Goal: Information Seeking & Learning: Learn about a topic

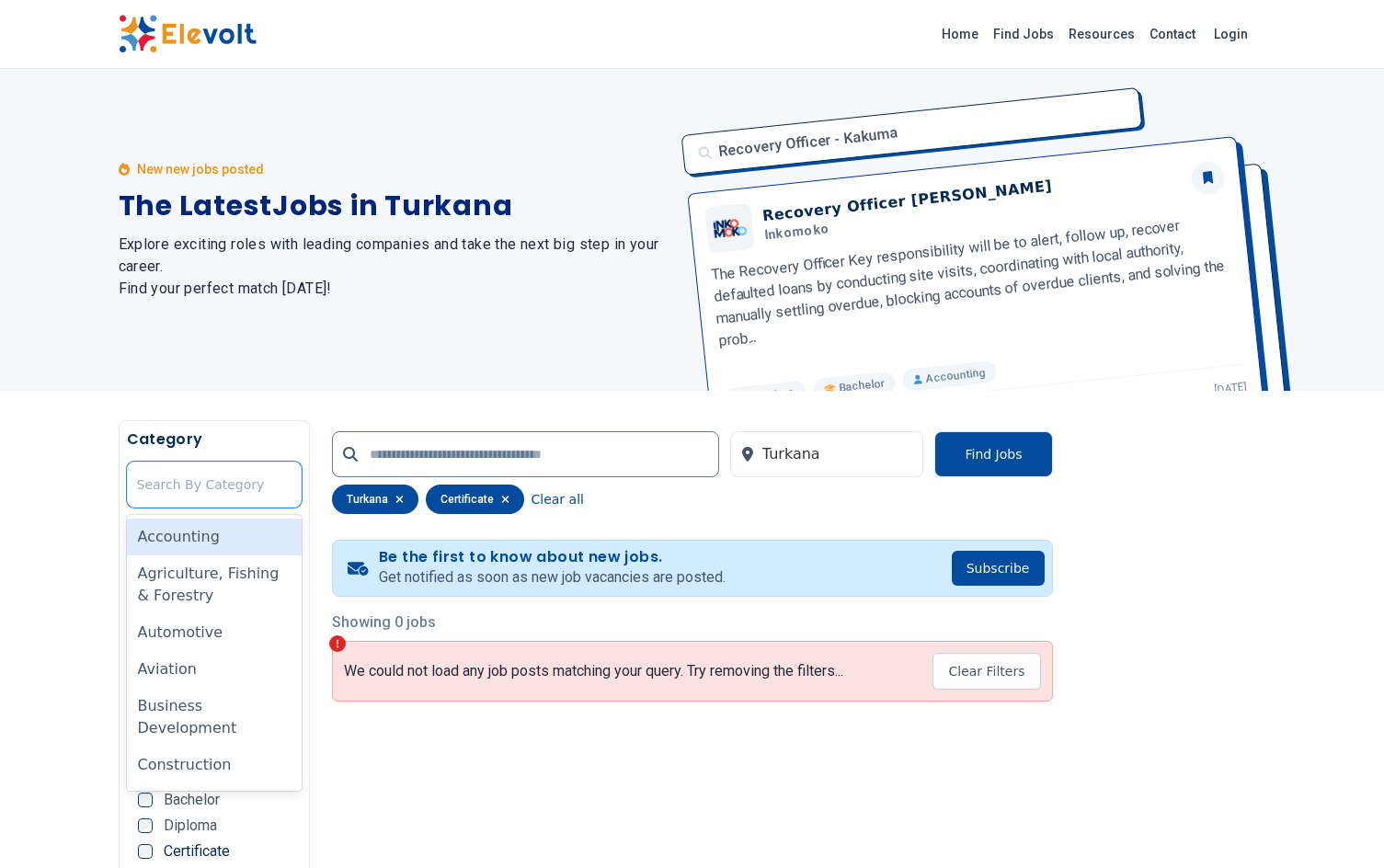
click at [201, 482] on div at bounding box center [214, 484] width 155 height 37
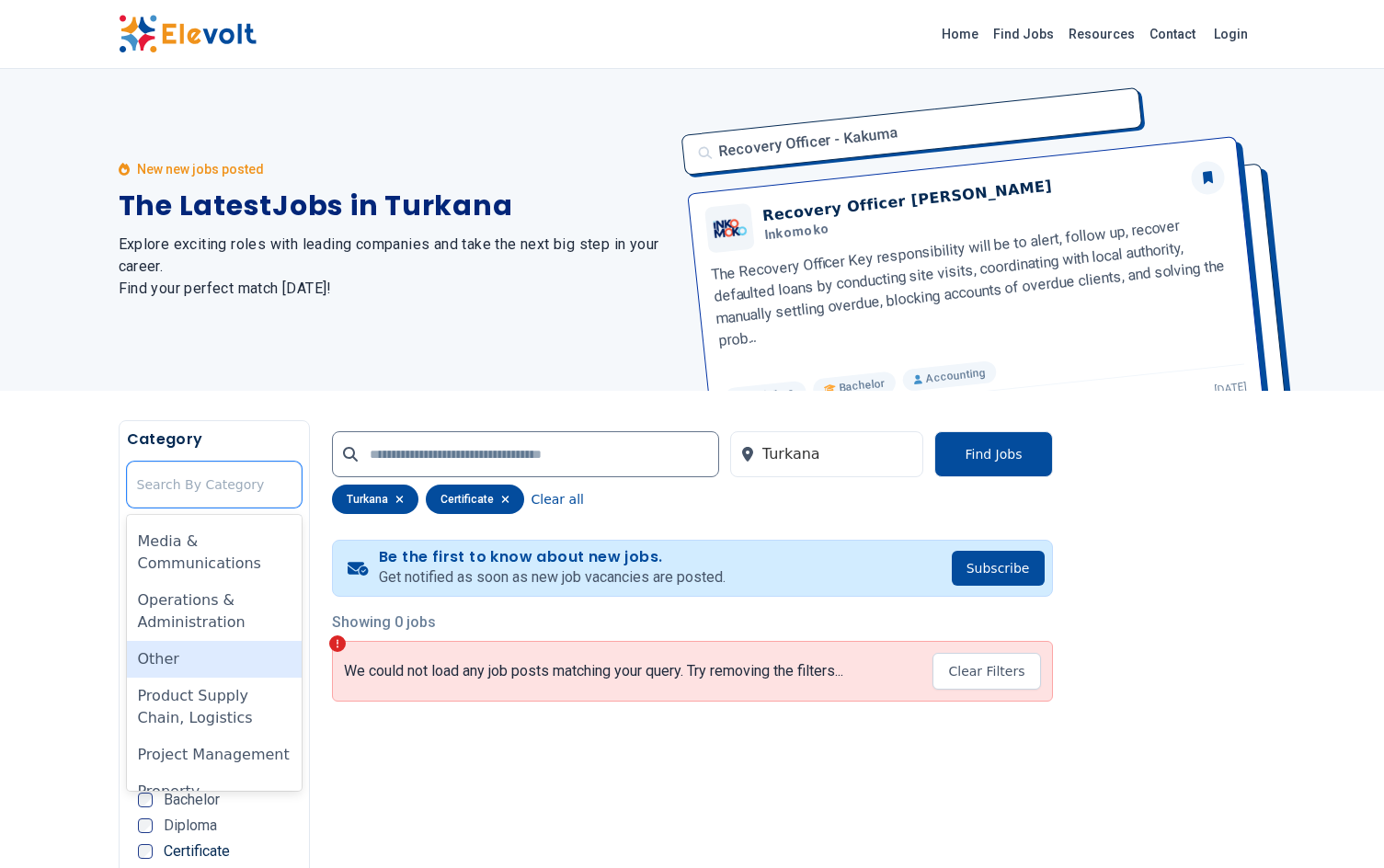
scroll to position [1008, 0]
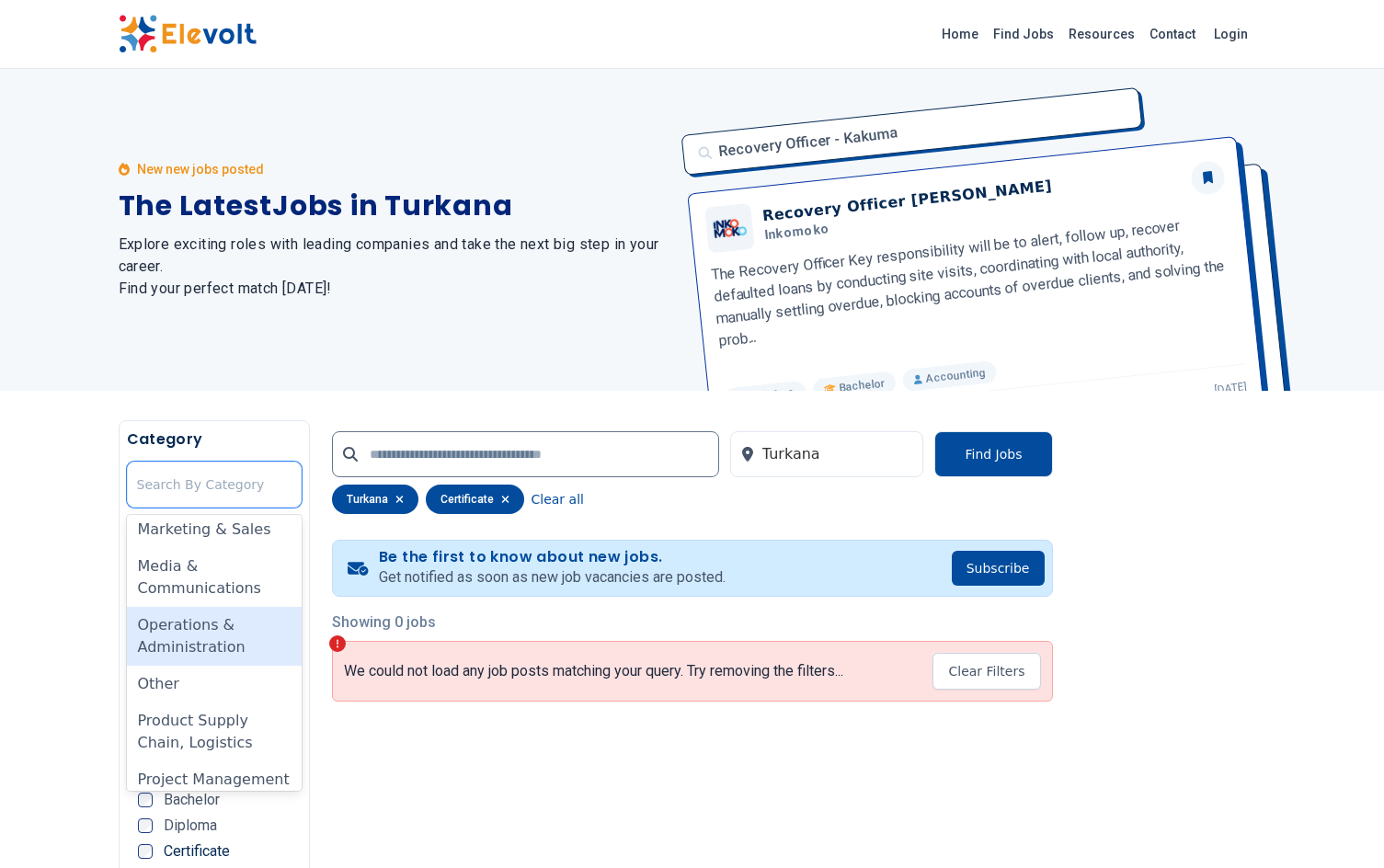
click at [195, 632] on div "Operations & Administration" at bounding box center [214, 635] width 175 height 59
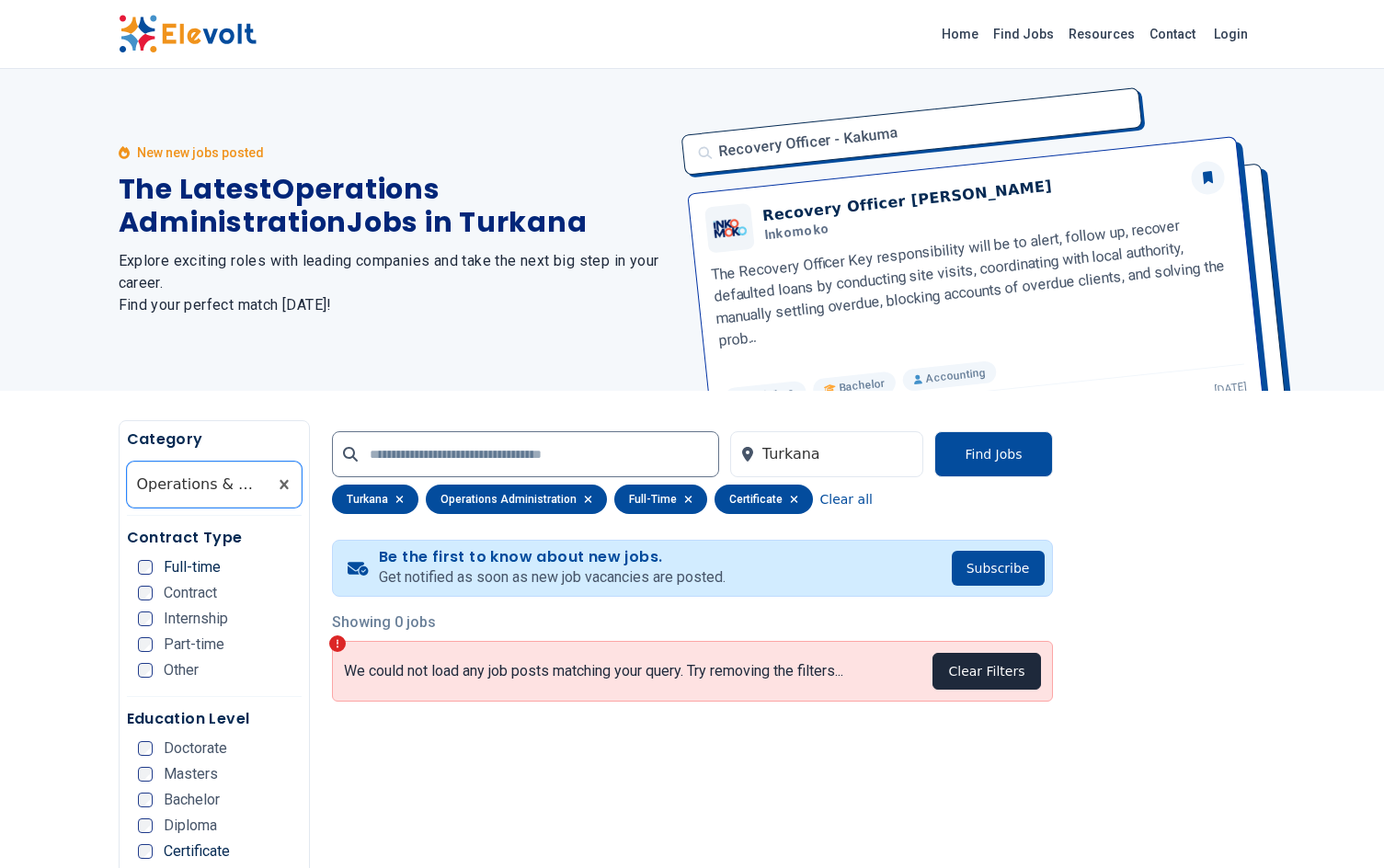
click at [961, 678] on button "Clear Filters" at bounding box center [986, 670] width 108 height 37
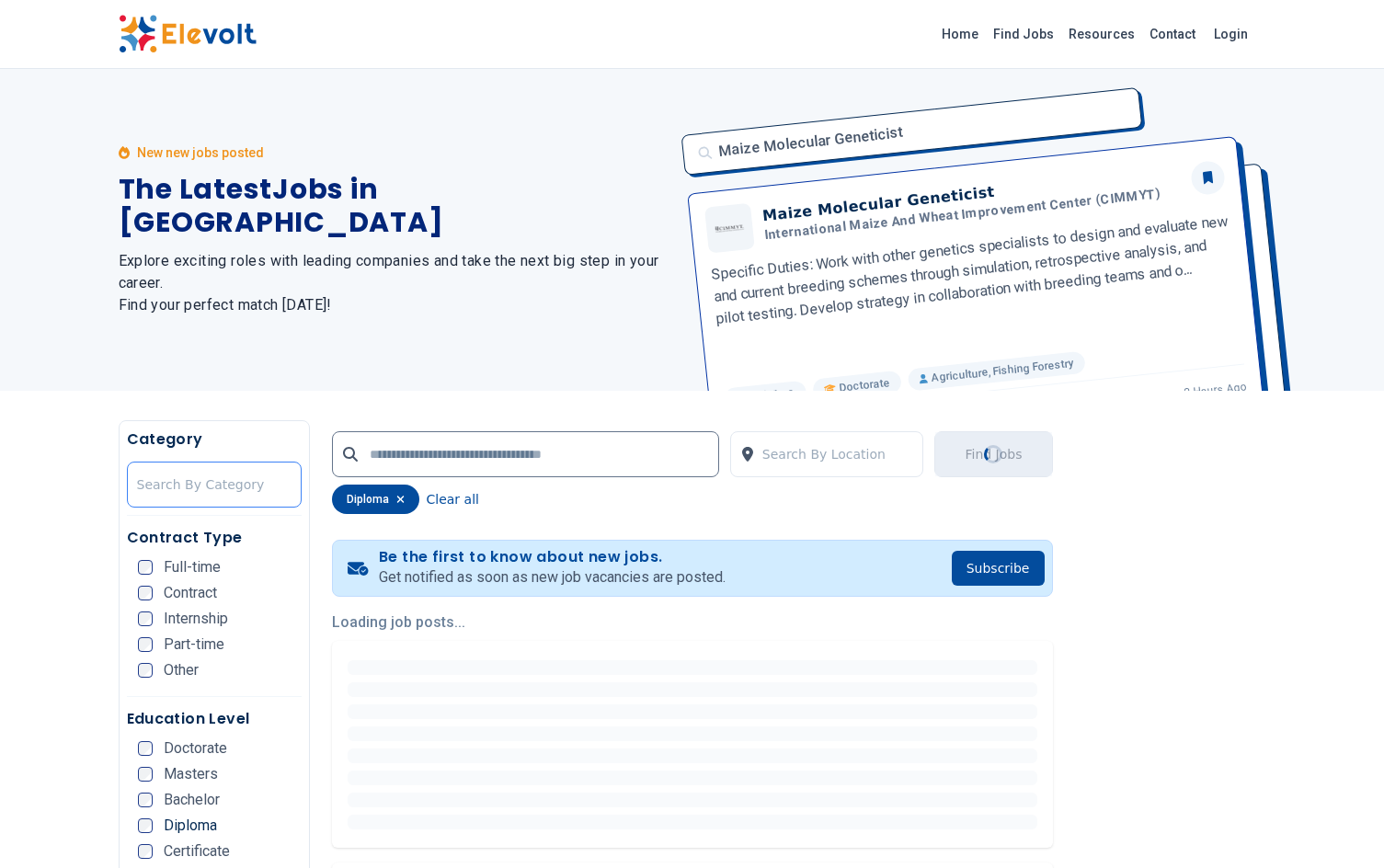
click at [203, 485] on div at bounding box center [214, 484] width 155 height 37
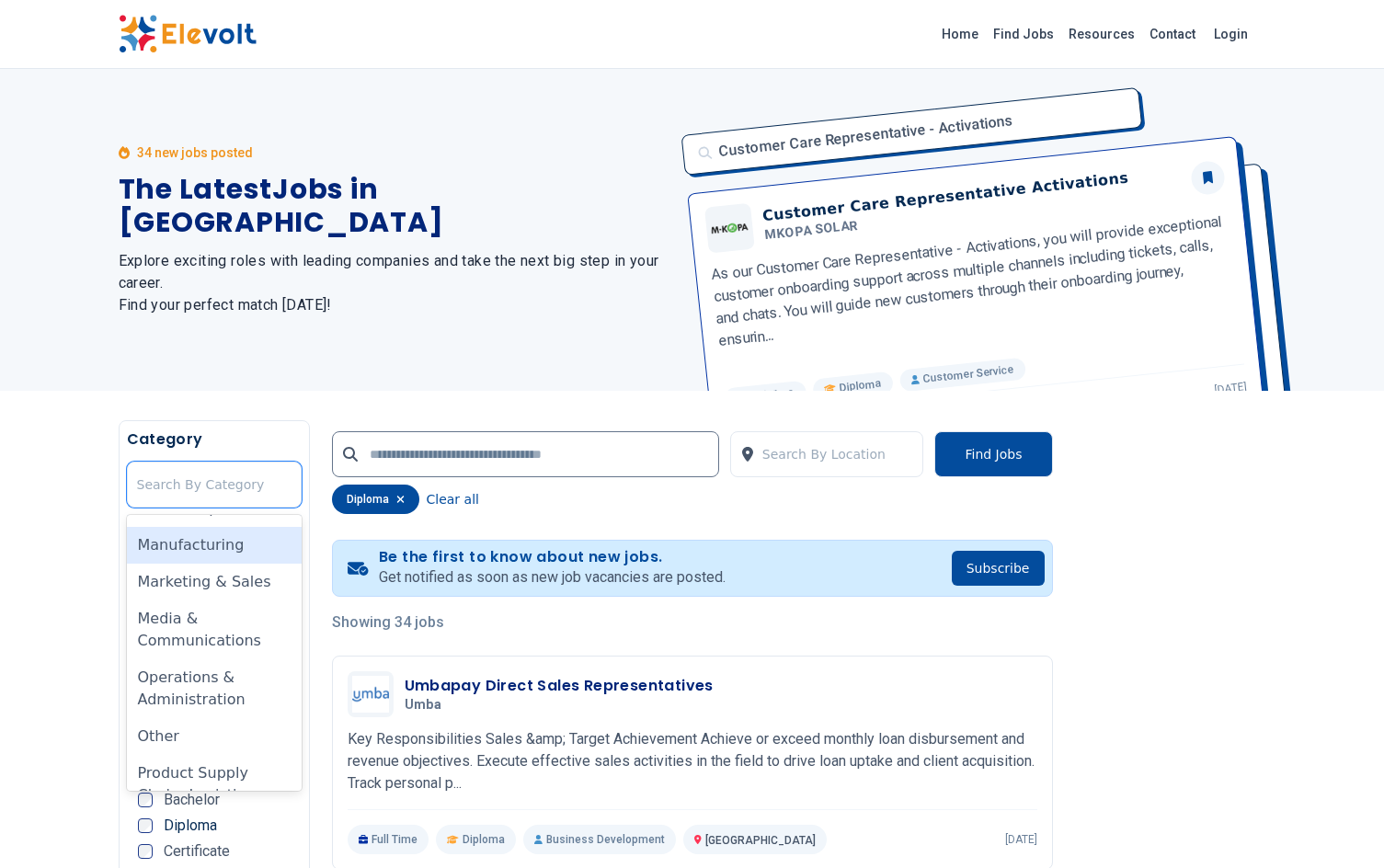
scroll to position [1011, 0]
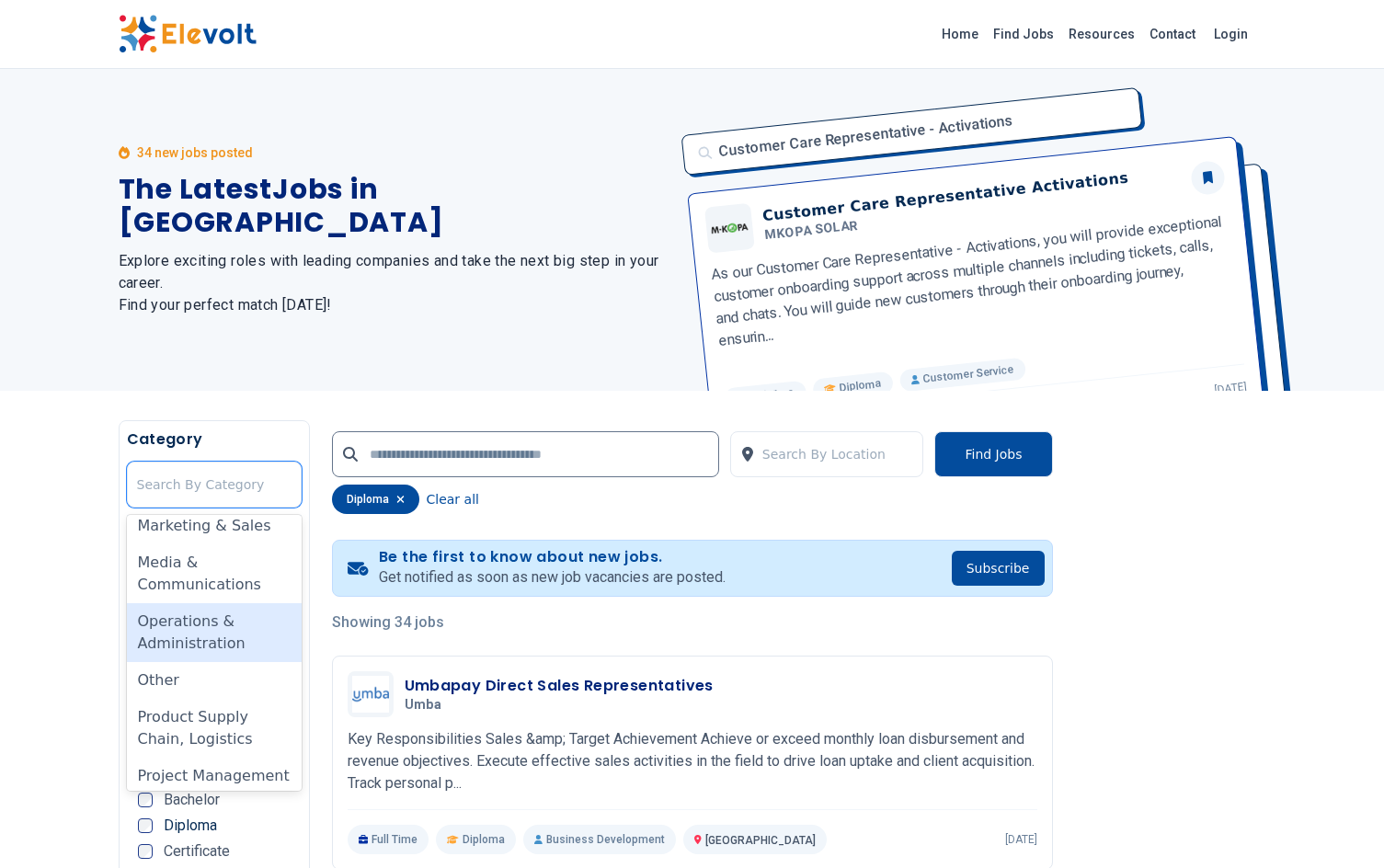
click at [209, 641] on div "Operations & Administration" at bounding box center [214, 632] width 175 height 59
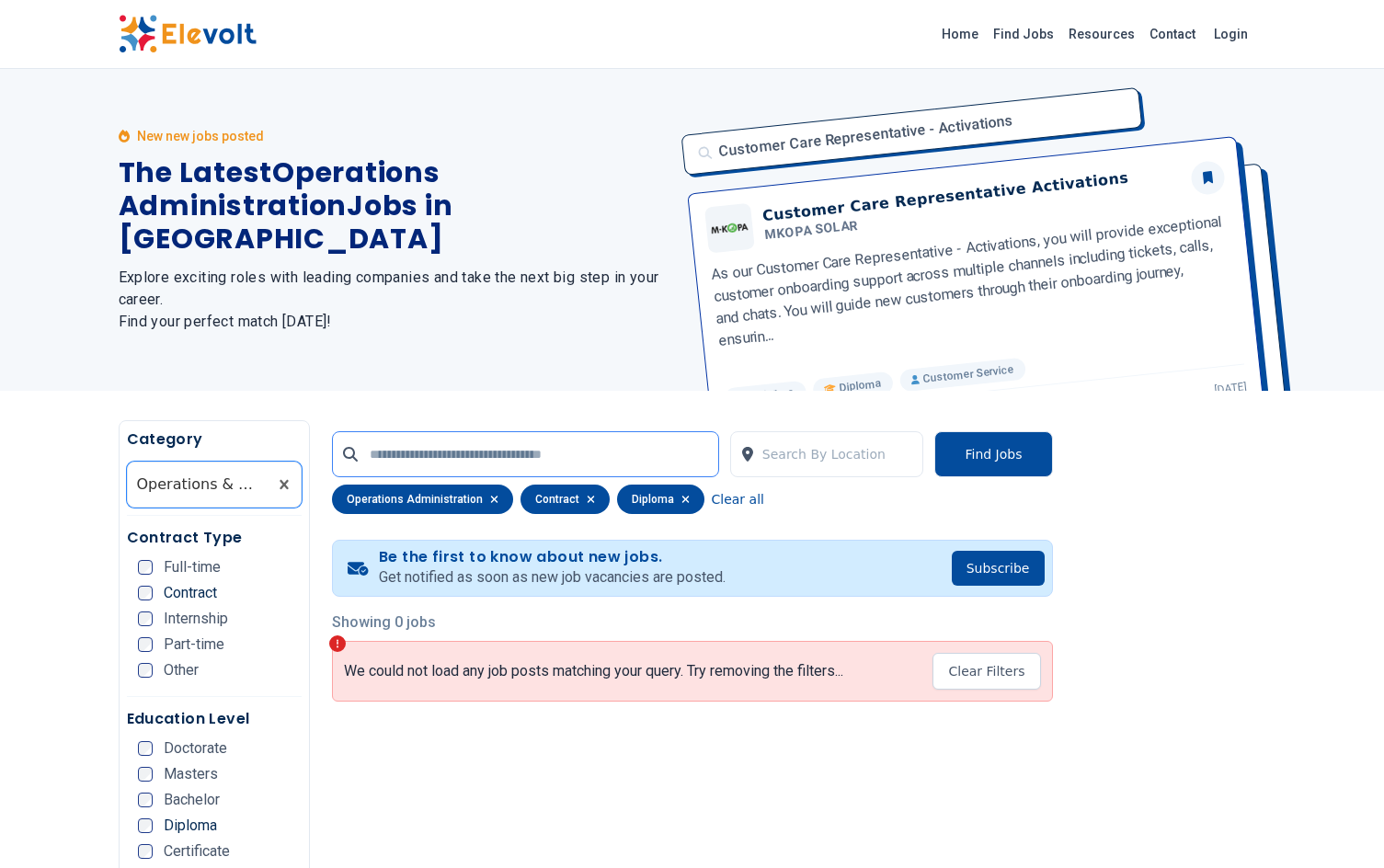
click at [473, 458] on input "text" at bounding box center [525, 454] width 387 height 46
click at [552, 453] on input "text" at bounding box center [525, 454] width 387 height 46
click at [554, 452] on input "text" at bounding box center [525, 454] width 387 height 46
click at [818, 454] on div at bounding box center [838, 453] width 152 height 37
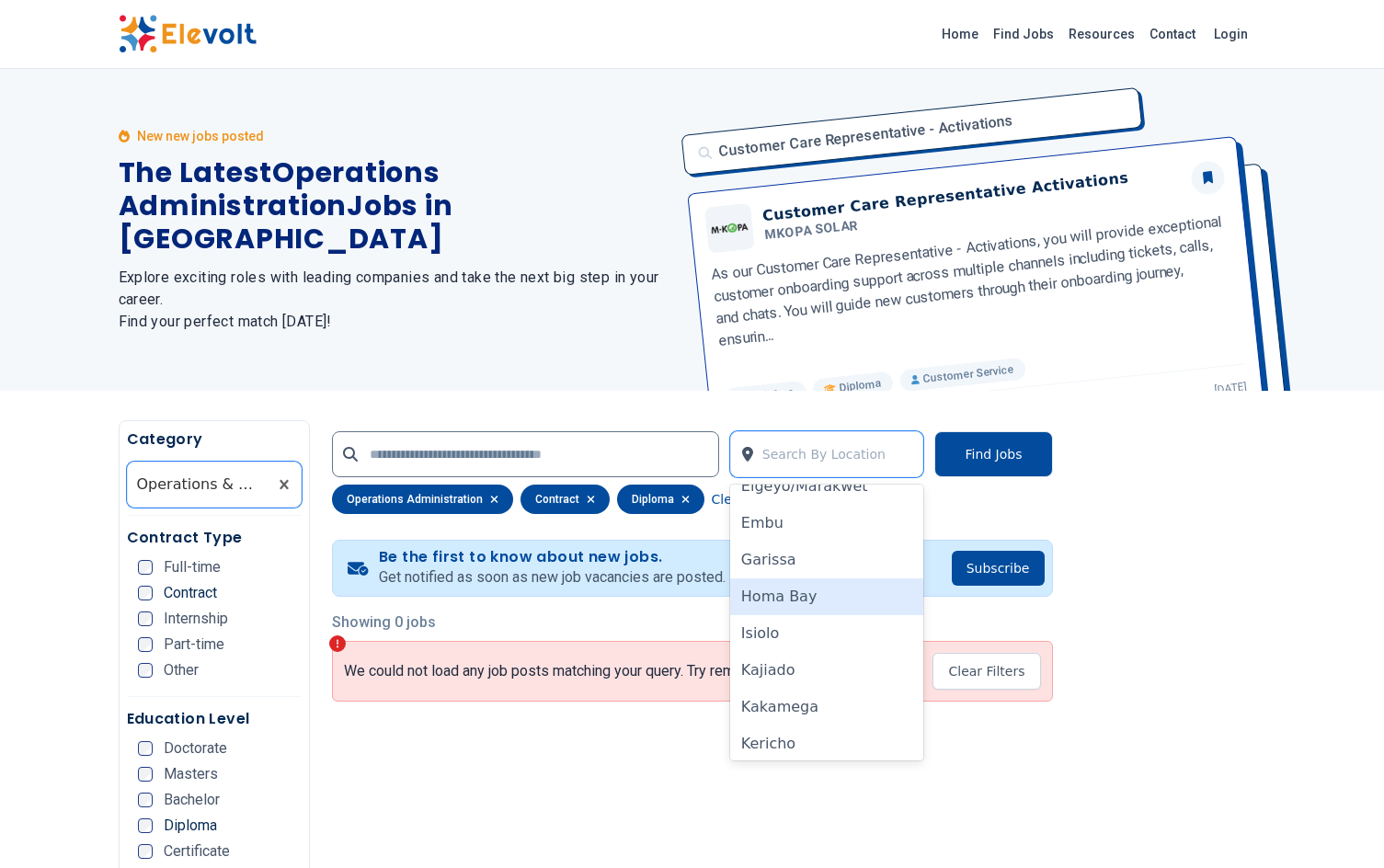
scroll to position [276, 0]
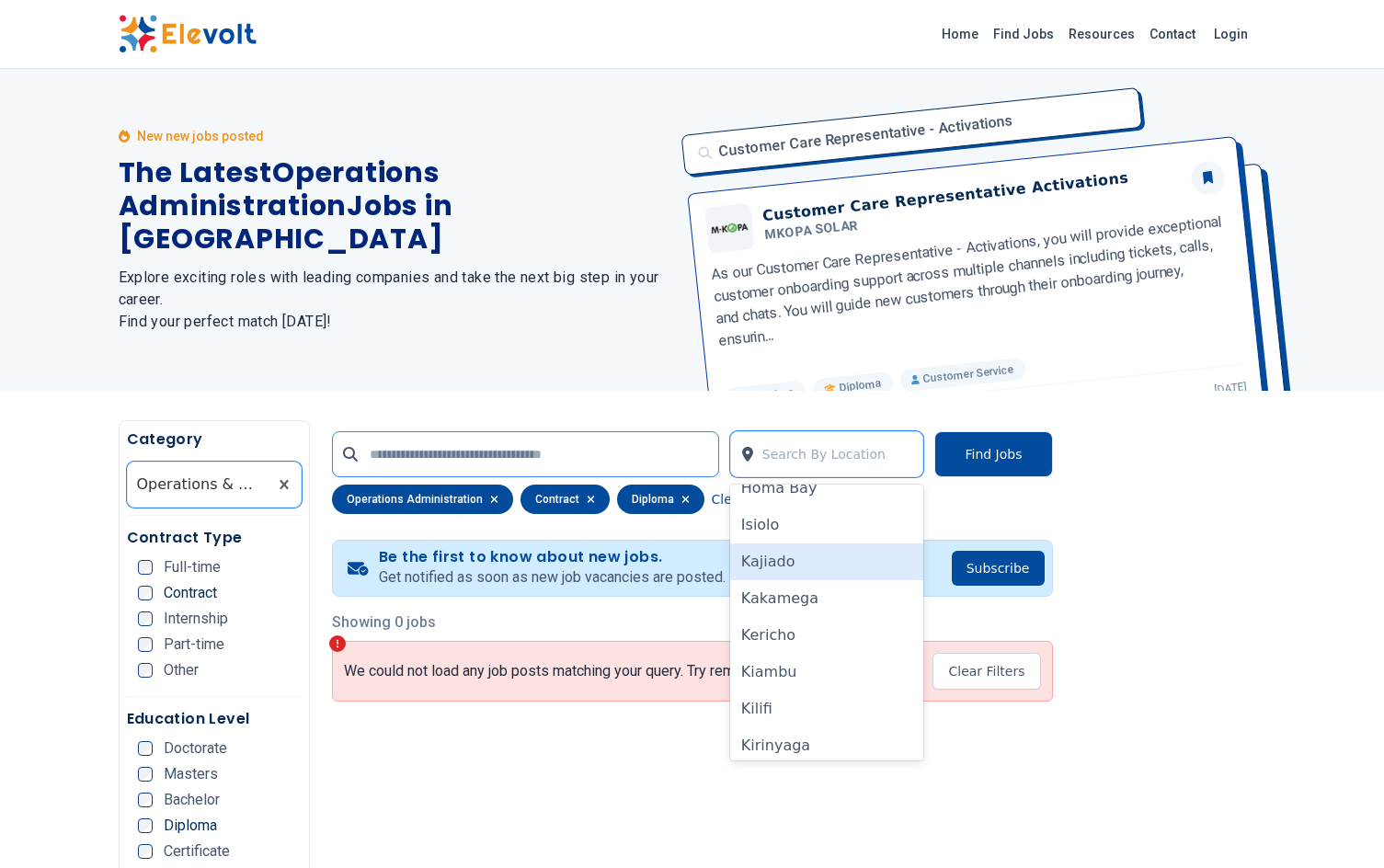
click at [588, 443] on input "text" at bounding box center [525, 454] width 387 height 46
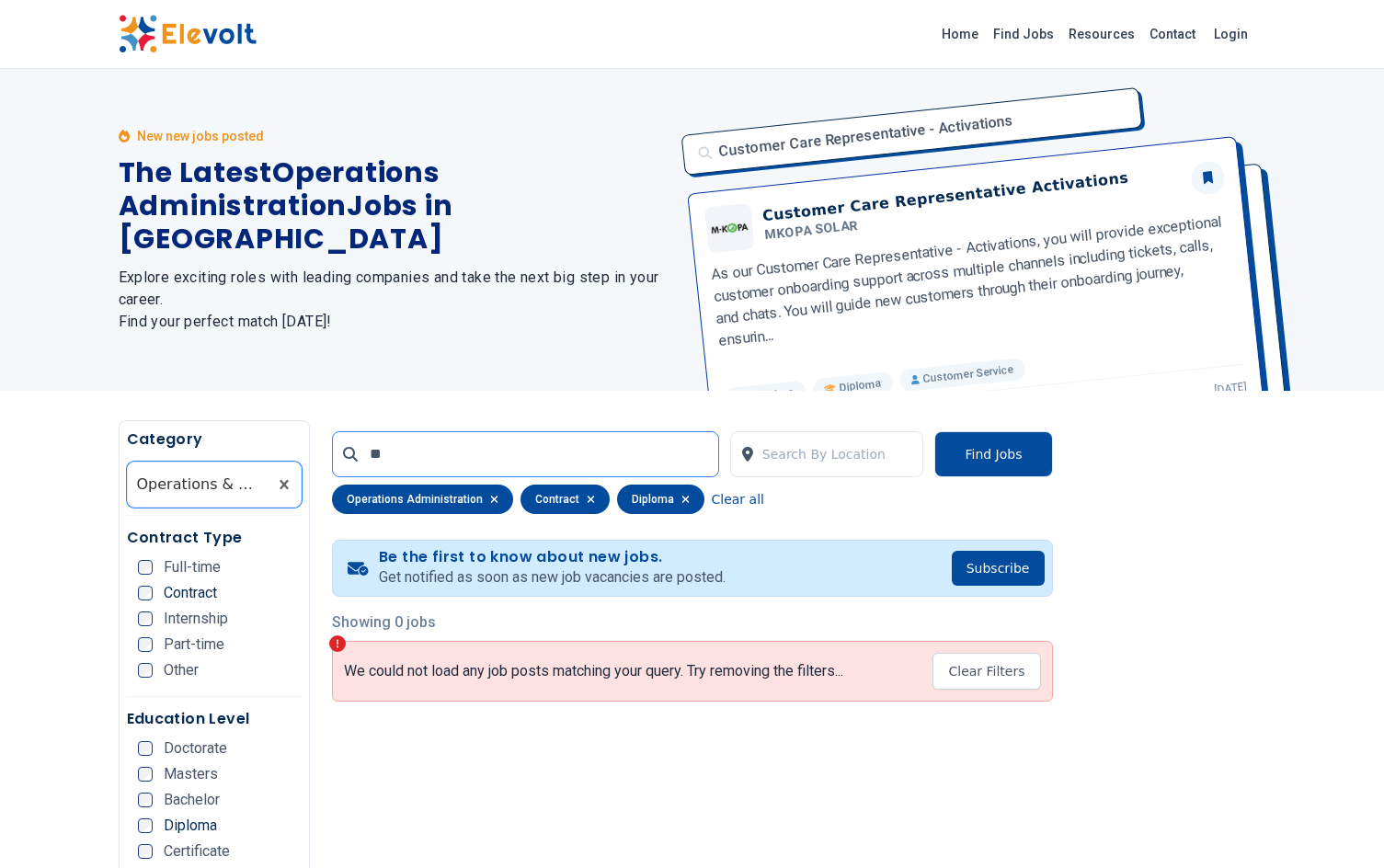
type input "*"
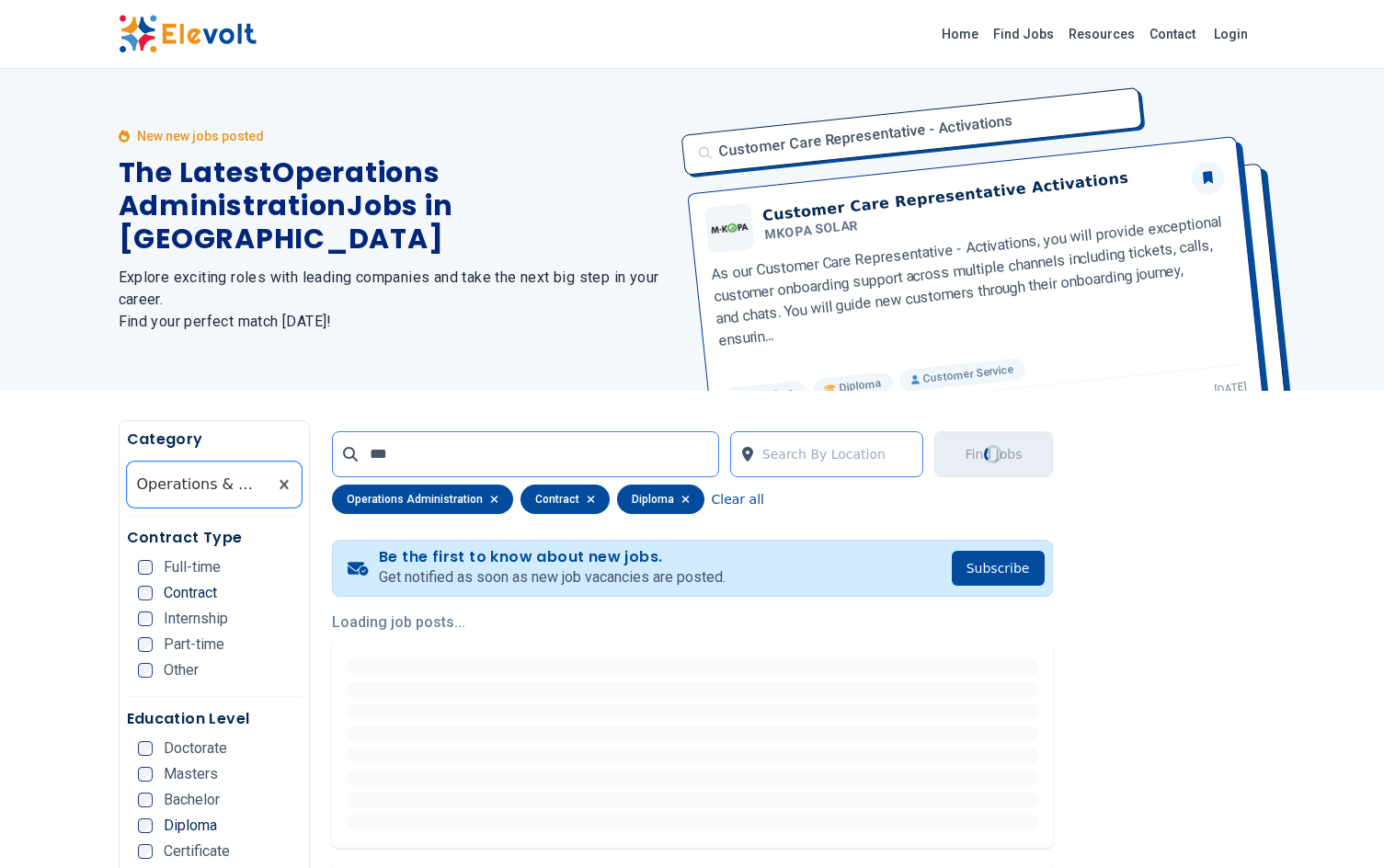
type input "***"
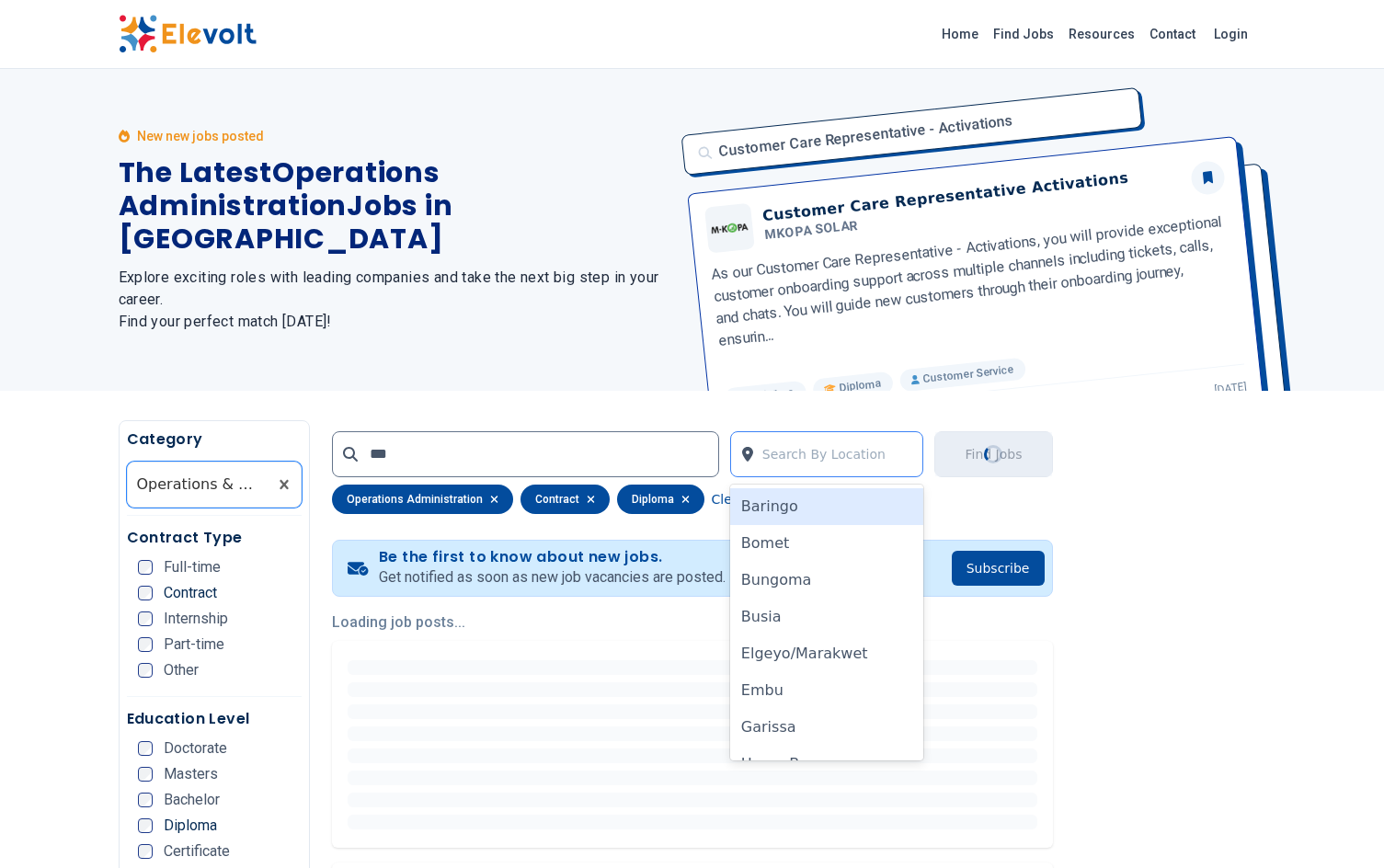
click at [901, 450] on div at bounding box center [838, 453] width 152 height 37
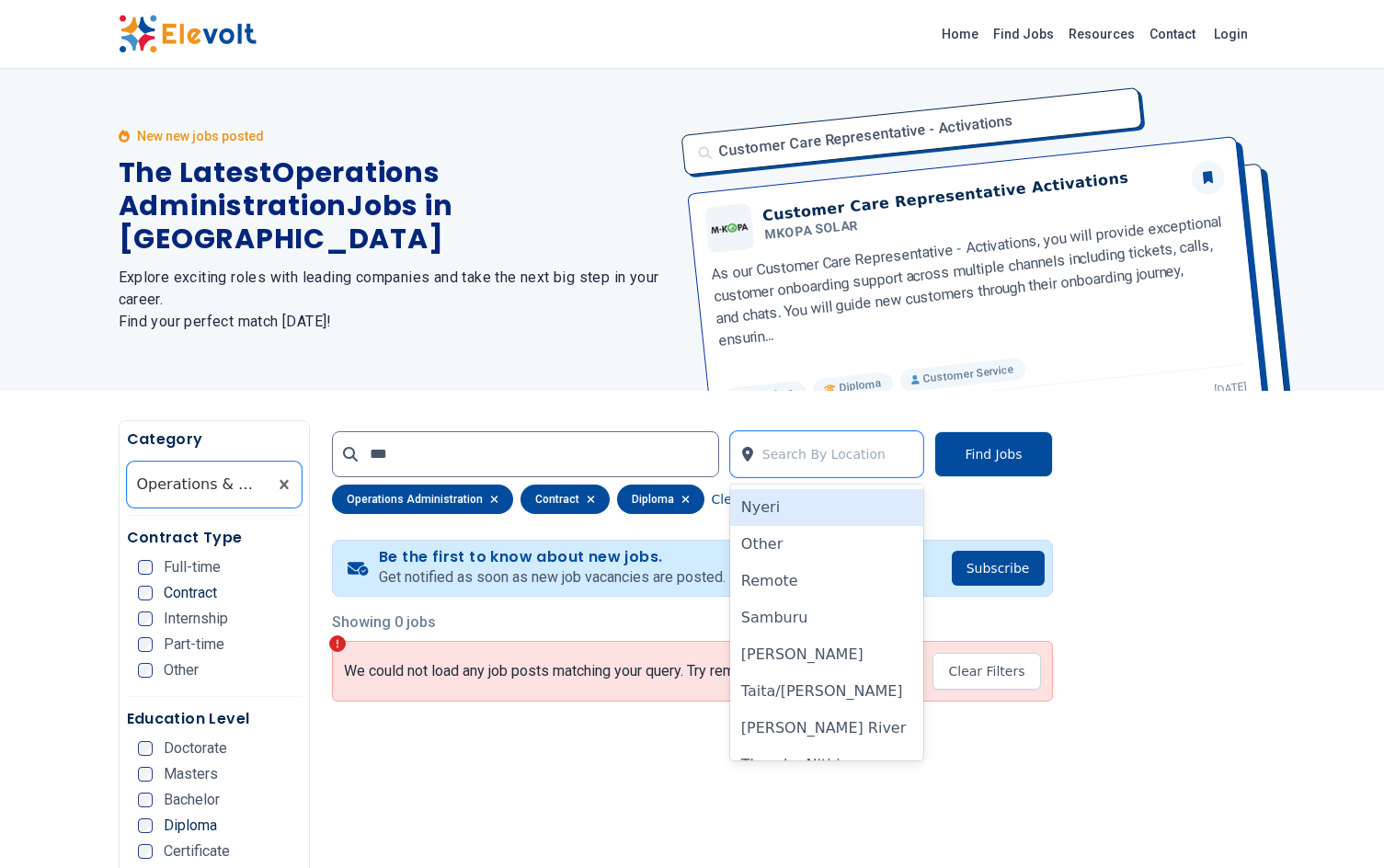
scroll to position [1287, 0]
click at [778, 617] on div "Samburu" at bounding box center [827, 616] width 194 height 37
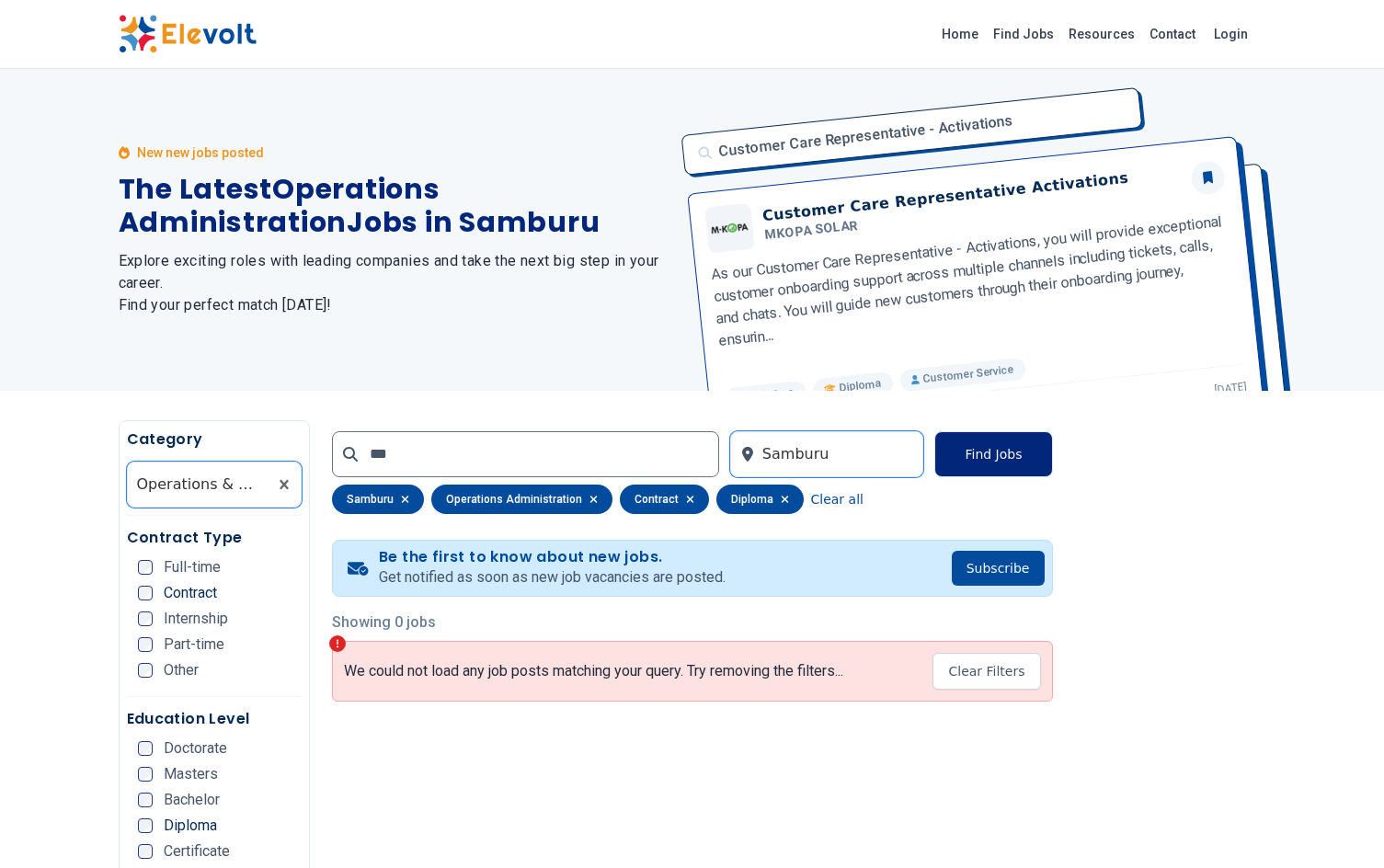
click at [990, 464] on button "Find Jobs" at bounding box center [993, 454] width 118 height 46
click at [986, 463] on button "Find Jobs" at bounding box center [993, 454] width 118 height 46
click at [980, 461] on button "Find Jobs" at bounding box center [993, 454] width 118 height 46
click at [980, 446] on button "Find Jobs" at bounding box center [993, 454] width 118 height 46
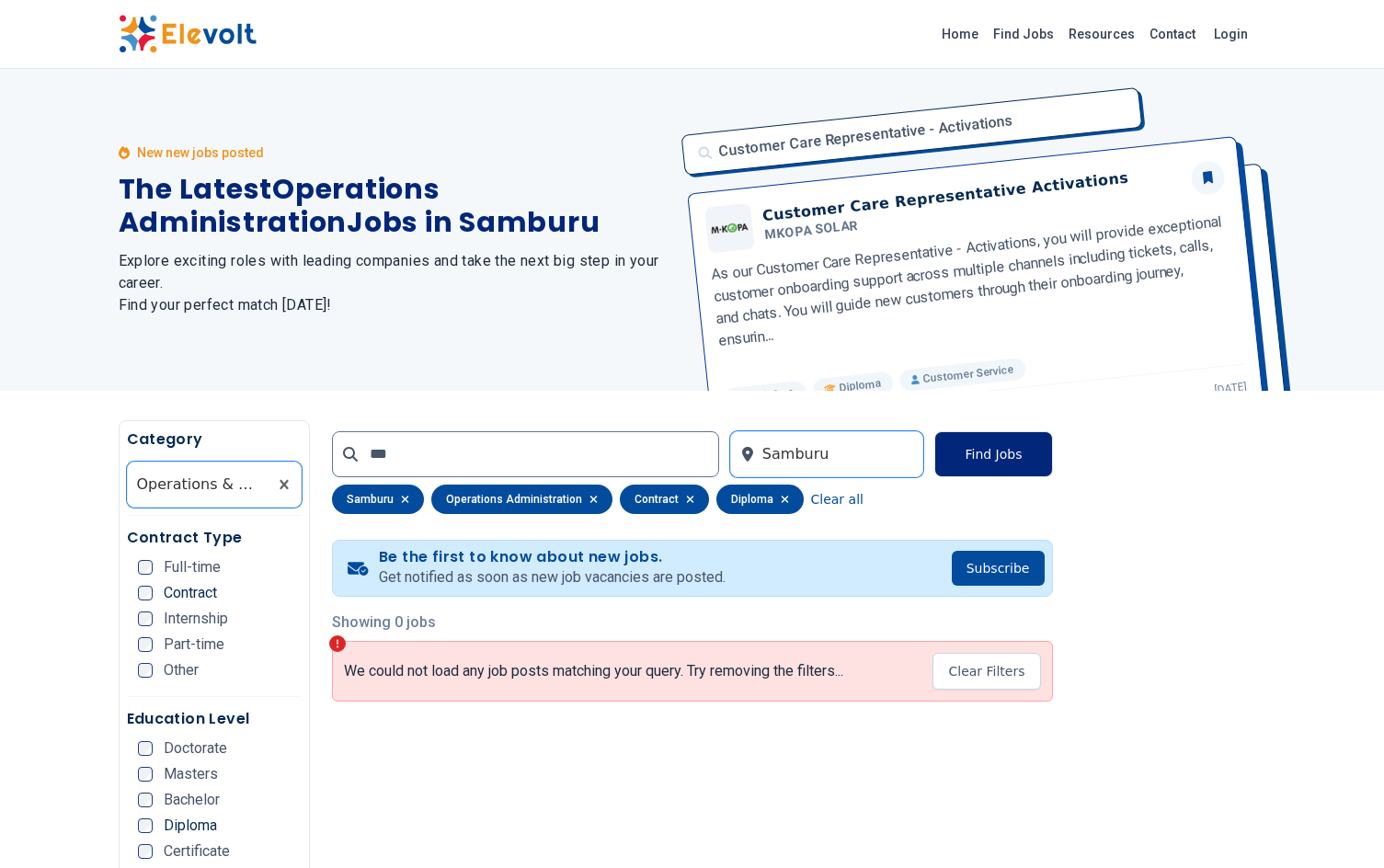
click at [980, 446] on button "Find Jobs" at bounding box center [993, 454] width 118 height 46
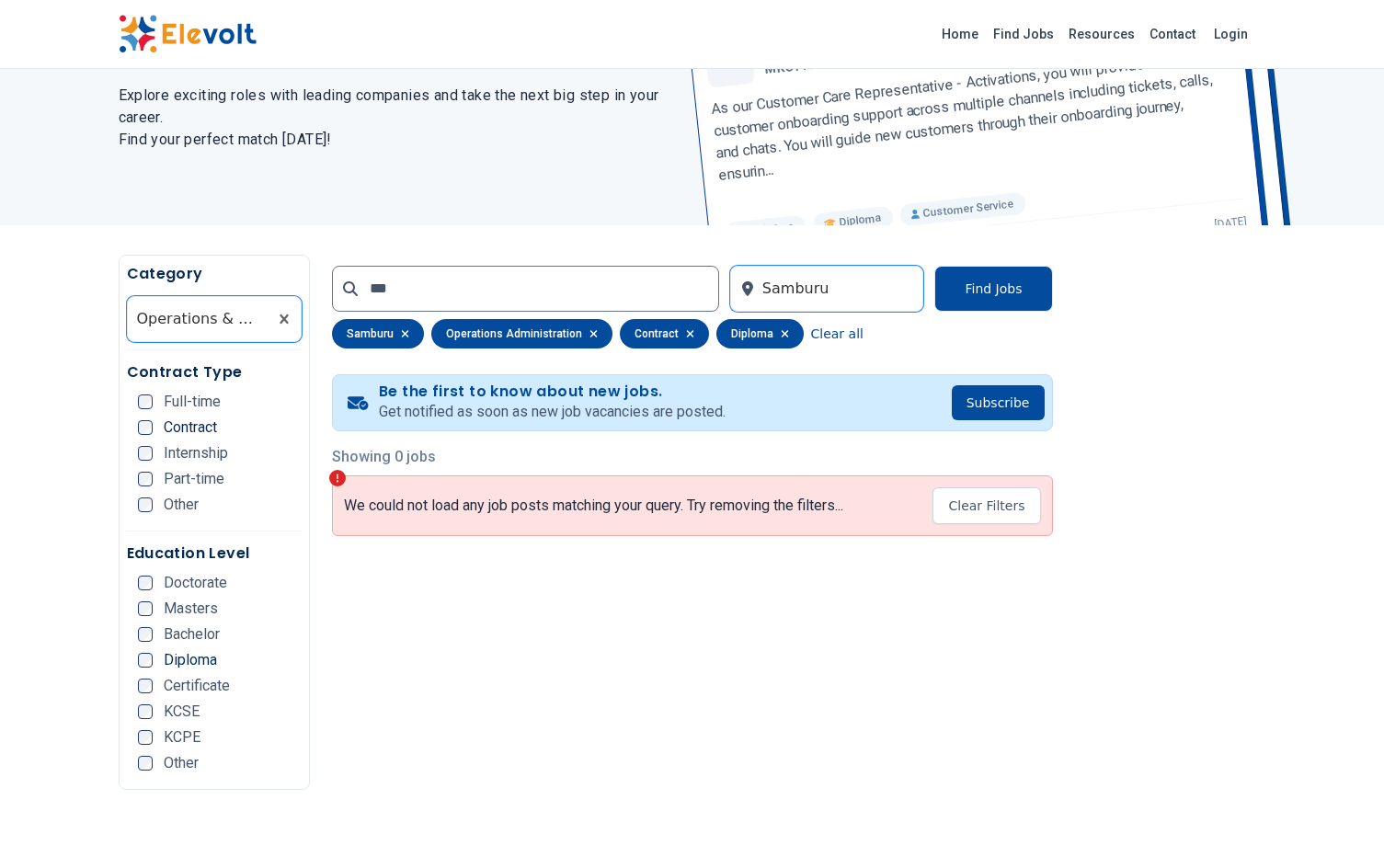
scroll to position [139, 0]
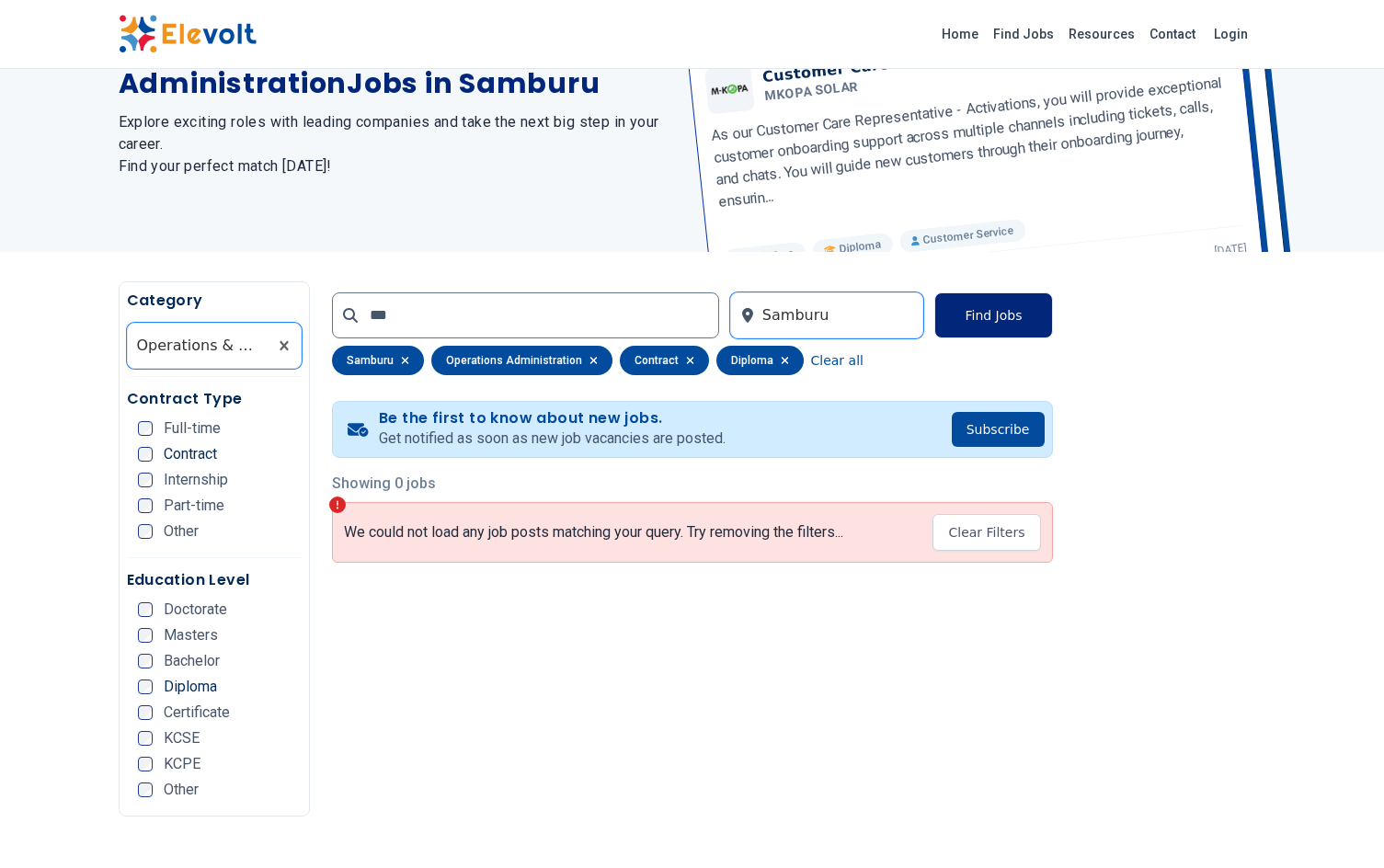
click at [988, 332] on button "Find Jobs" at bounding box center [993, 316] width 118 height 46
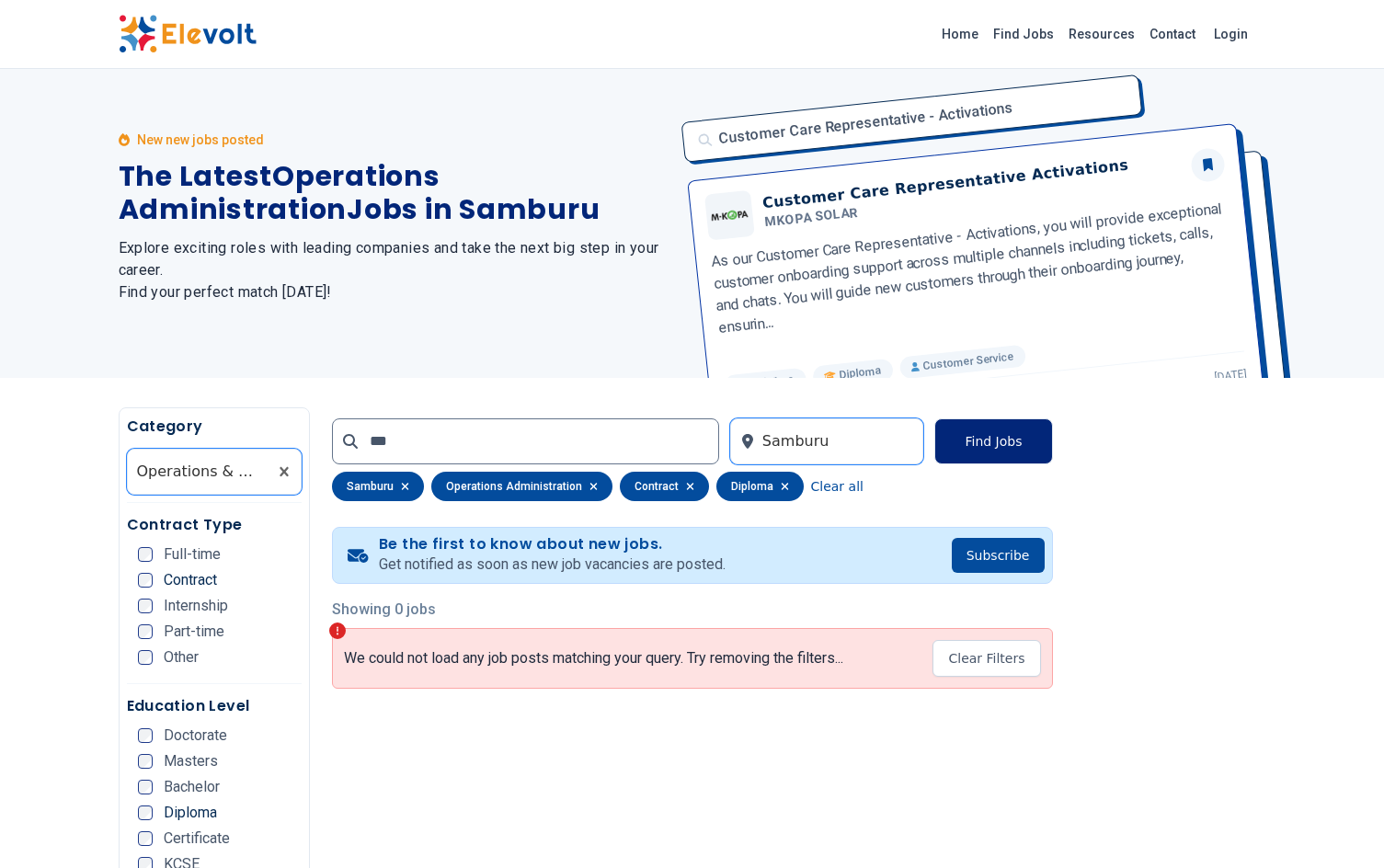
scroll to position [0, 0]
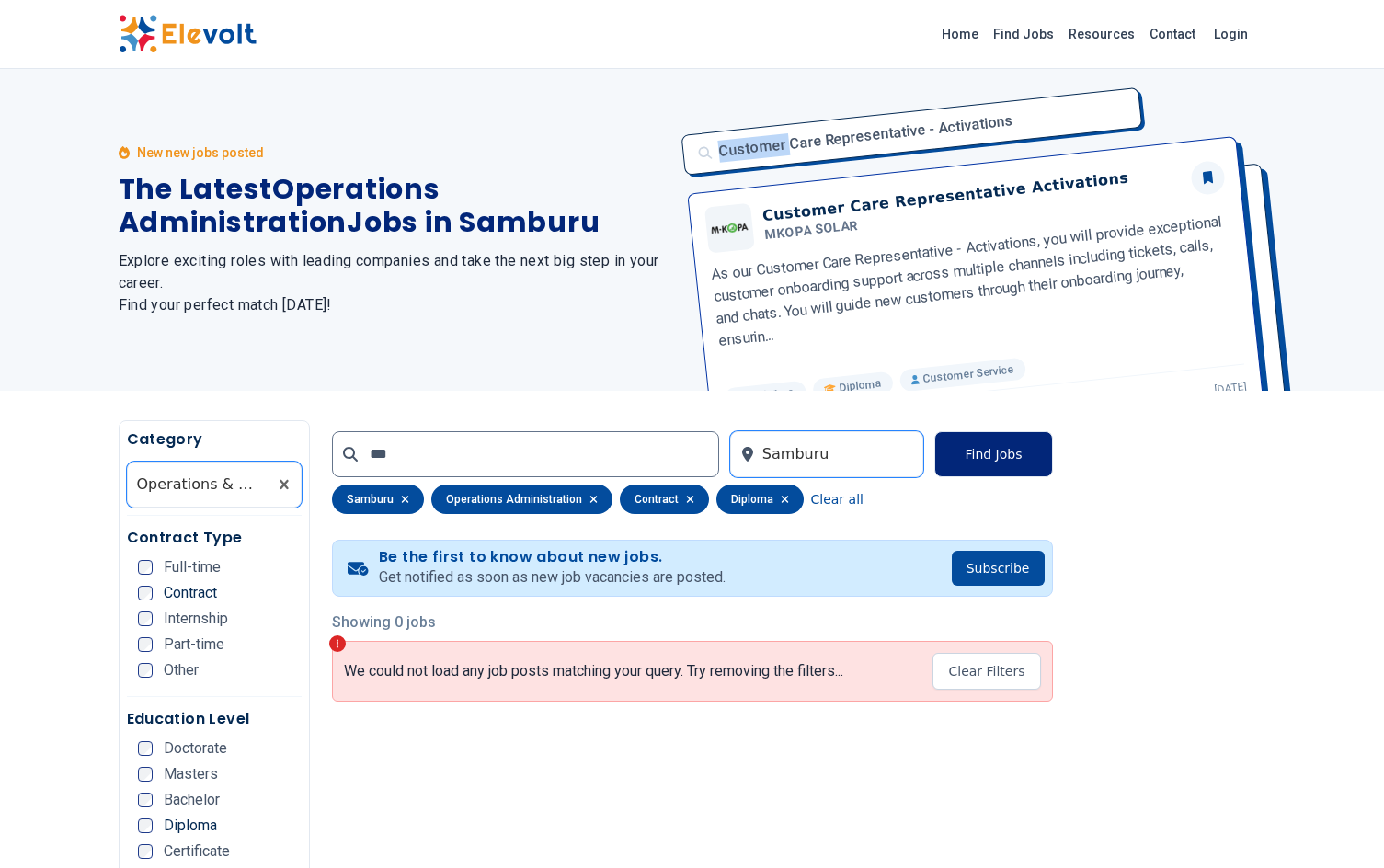
click at [988, 332] on div "Customer Care Representative - Activations Customer Care Representative Activat…" at bounding box center [968, 230] width 596 height 322
click at [983, 431] on div "*** option [PERSON_NAME], selected. Samburu Find Jobs samburu operations admini…" at bounding box center [692, 472] width 720 height 105
click at [982, 452] on button "Find Jobs" at bounding box center [993, 454] width 118 height 46
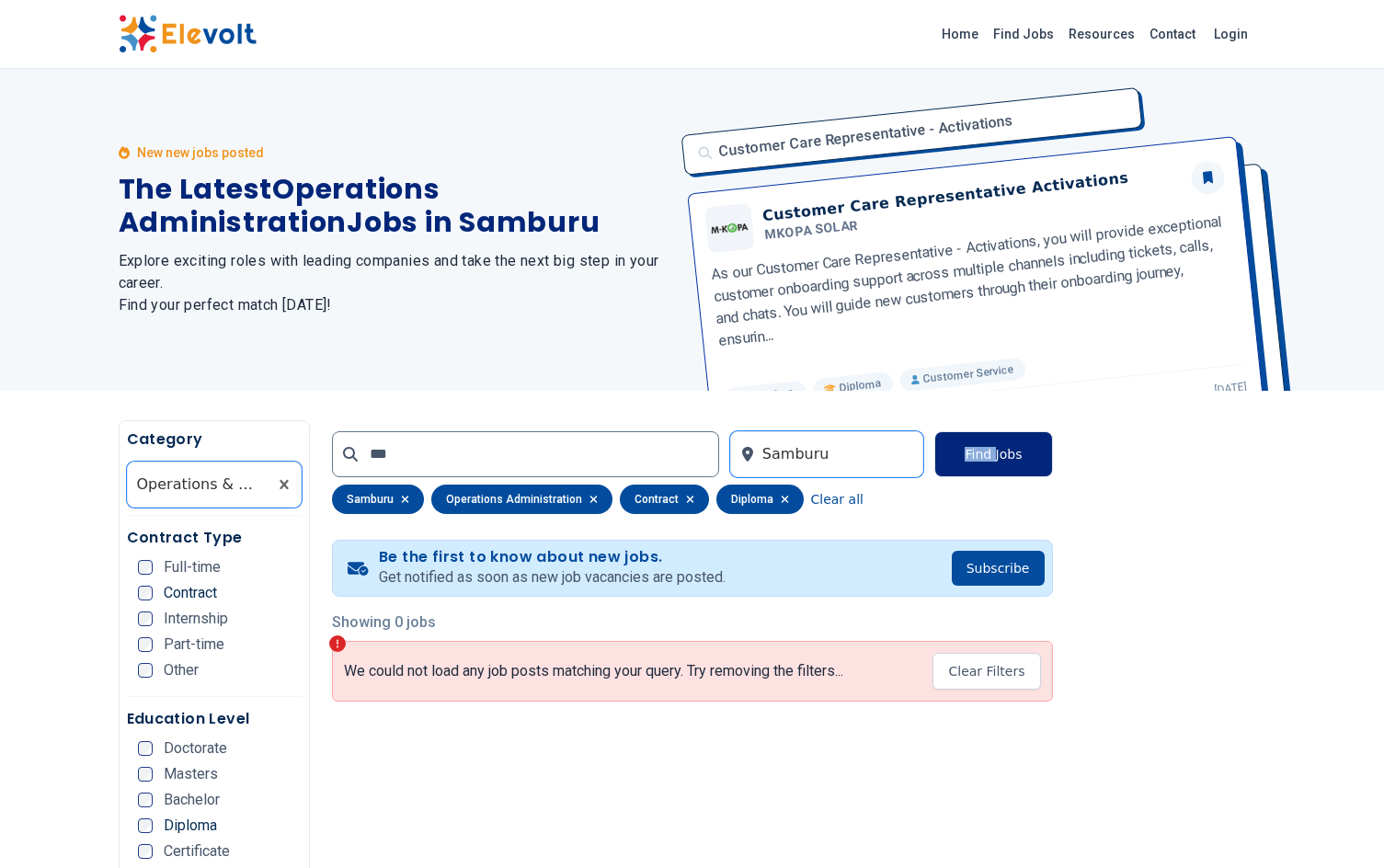
click at [981, 448] on button "Find Jobs" at bounding box center [993, 454] width 118 height 46
click at [981, 447] on button "Find Jobs" at bounding box center [993, 454] width 118 height 46
click at [978, 447] on button "Find Jobs" at bounding box center [993, 454] width 118 height 46
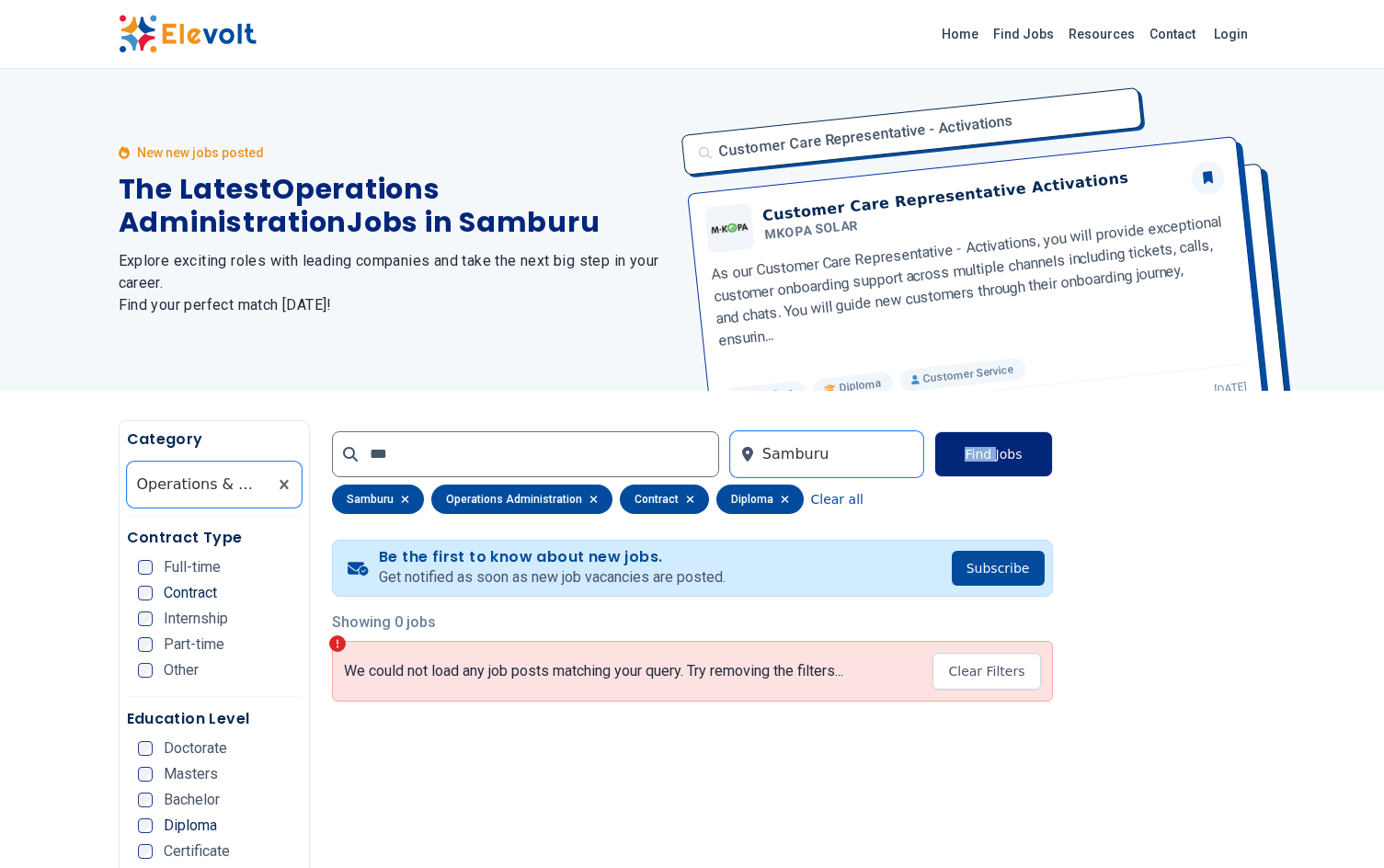
click at [978, 447] on button "Find Jobs" at bounding box center [993, 454] width 118 height 46
click at [977, 447] on button "Find Jobs" at bounding box center [993, 454] width 118 height 46
click at [977, 444] on button "Find Jobs" at bounding box center [993, 454] width 118 height 46
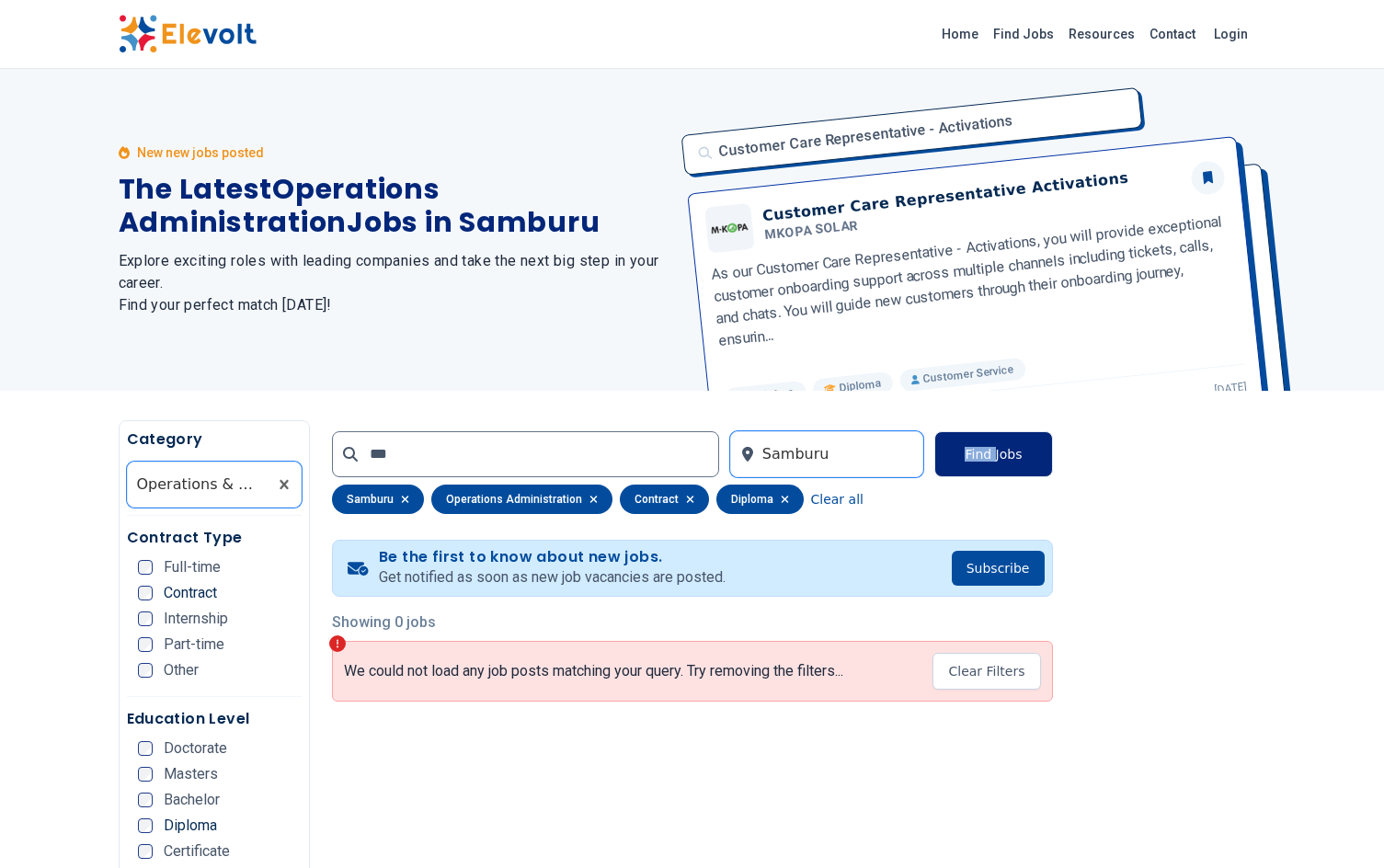
click at [977, 444] on button "Find Jobs" at bounding box center [993, 454] width 118 height 46
click at [976, 443] on button "Find Jobs" at bounding box center [993, 454] width 118 height 46
click at [1028, 459] on button "Find Jobs" at bounding box center [993, 454] width 118 height 46
click at [858, 157] on div "Customer Care Representative - Activations Customer Care Representative Activat…" at bounding box center [968, 230] width 596 height 322
click at [909, 136] on div "Customer Care Representative - Activations Customer Care Representative Activat…" at bounding box center [968, 230] width 596 height 322
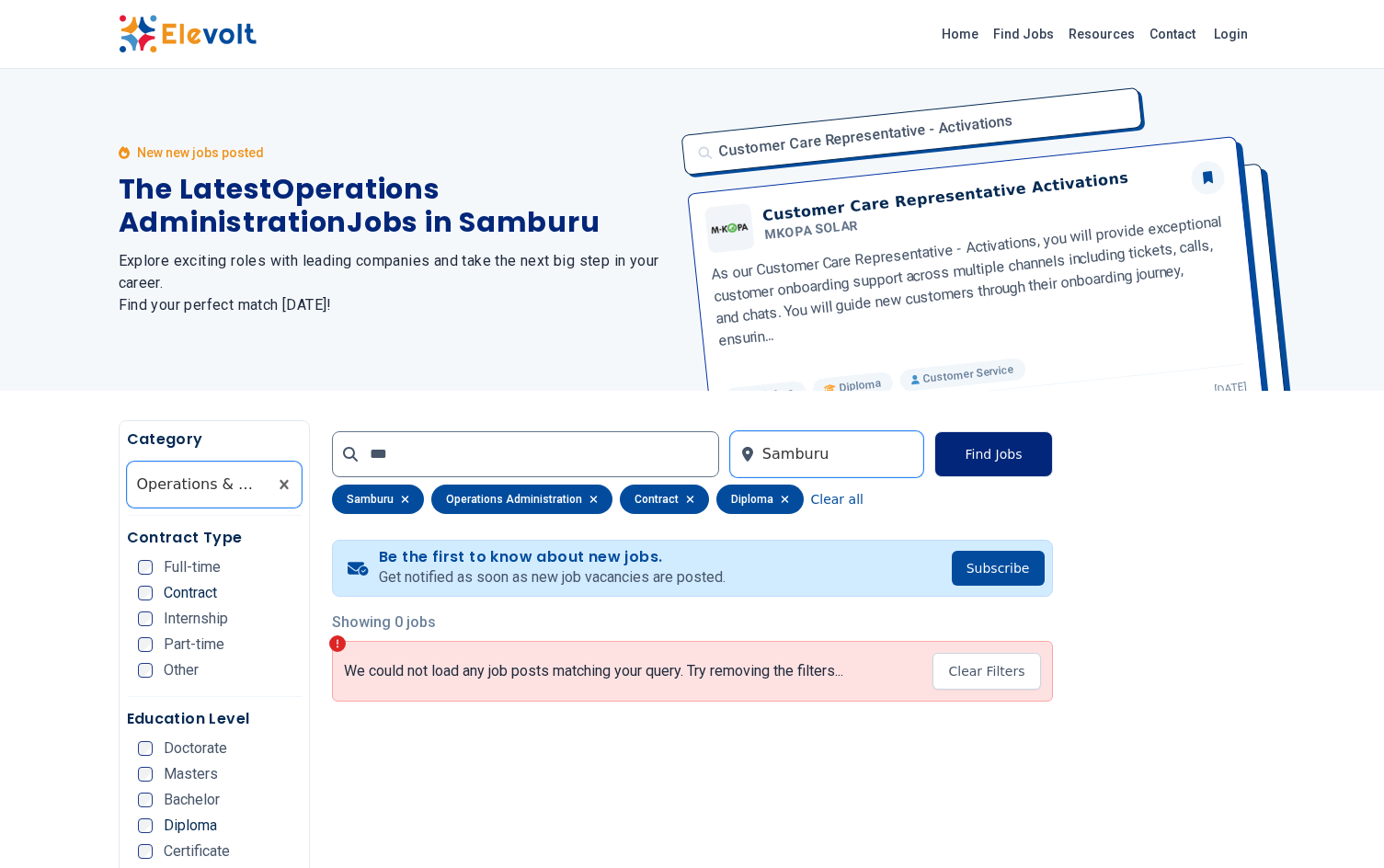
click at [1004, 456] on button "Find Jobs" at bounding box center [993, 454] width 118 height 46
click at [1004, 454] on button "Find Jobs" at bounding box center [993, 454] width 118 height 46
click at [1004, 451] on button "Find Jobs" at bounding box center [993, 454] width 118 height 46
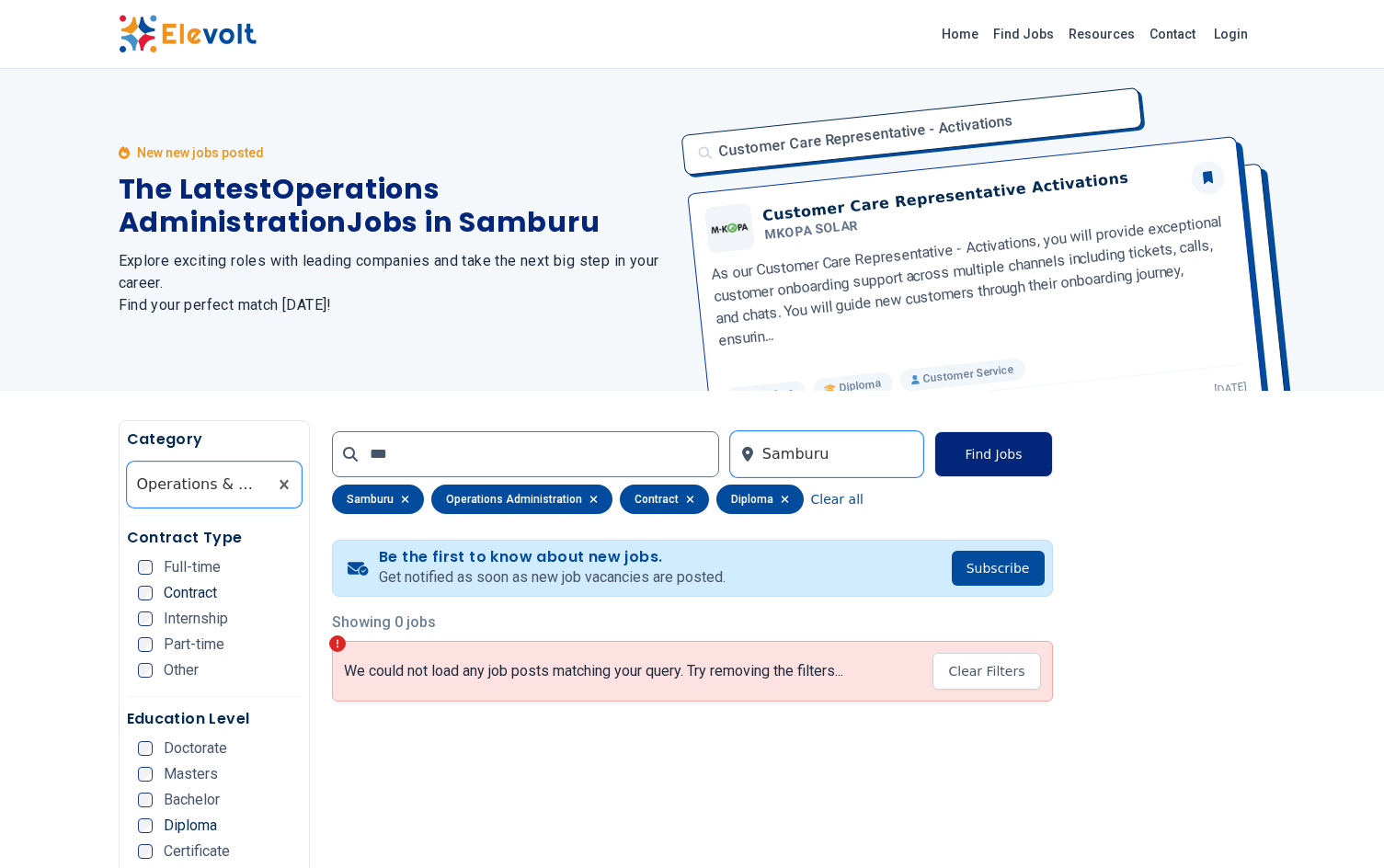
click at [1004, 451] on button "Find Jobs" at bounding box center [993, 454] width 118 height 46
click at [562, 671] on p "We could not load any job posts matching your query. Try removing the filters..." at bounding box center [594, 671] width 500 height 18
click at [885, 663] on div "We could not load any job posts matching your query. Try removing the filters..…" at bounding box center [692, 670] width 720 height 61
click at [883, 662] on div "We could not load any job posts matching your query. Try removing the filters..…" at bounding box center [692, 670] width 720 height 61
click at [843, 667] on p "We could not load any job posts matching your query. Try removing the filters..." at bounding box center [594, 671] width 500 height 18
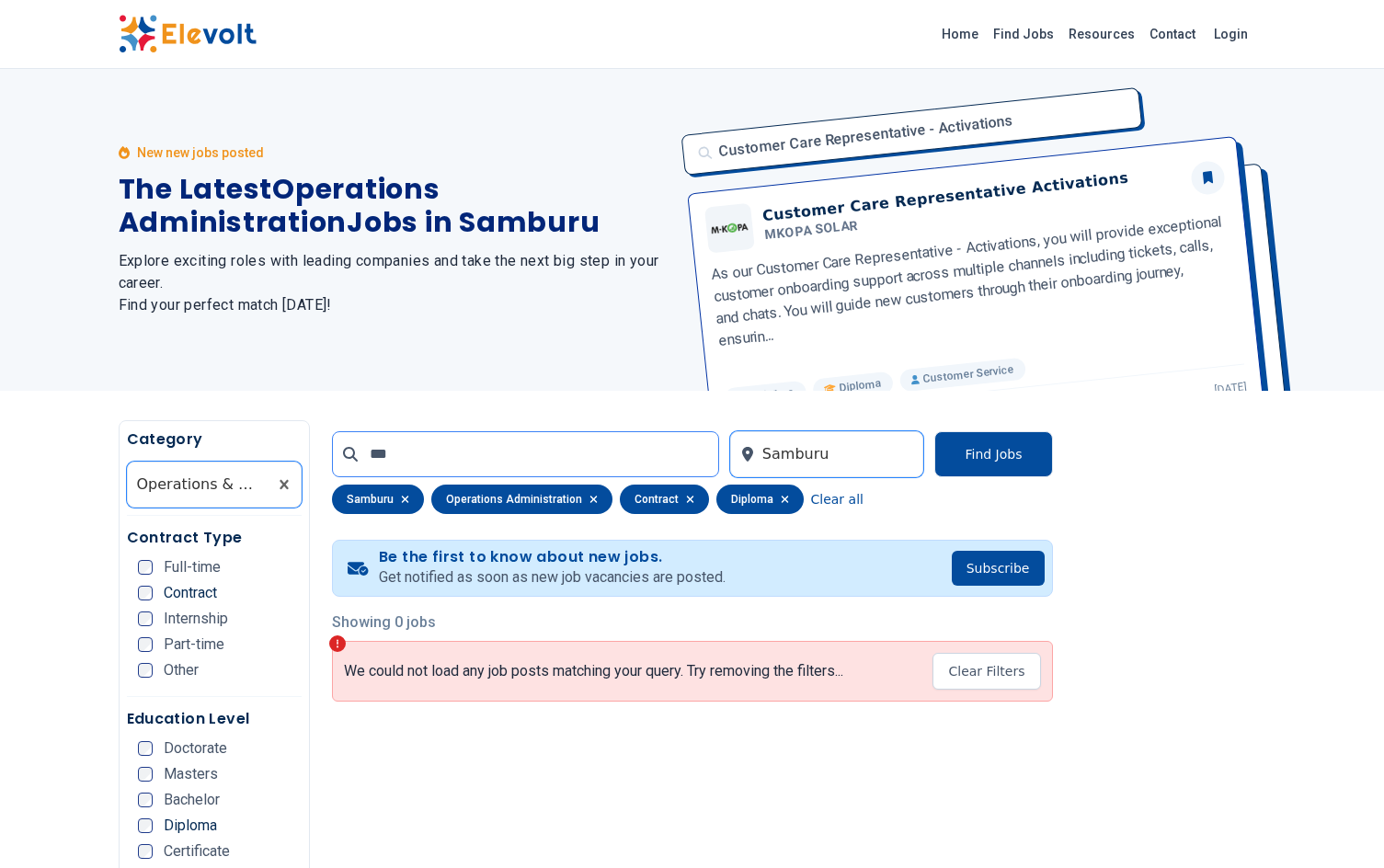
click at [411, 449] on input "***" at bounding box center [525, 454] width 387 height 46
